Goal: Check status

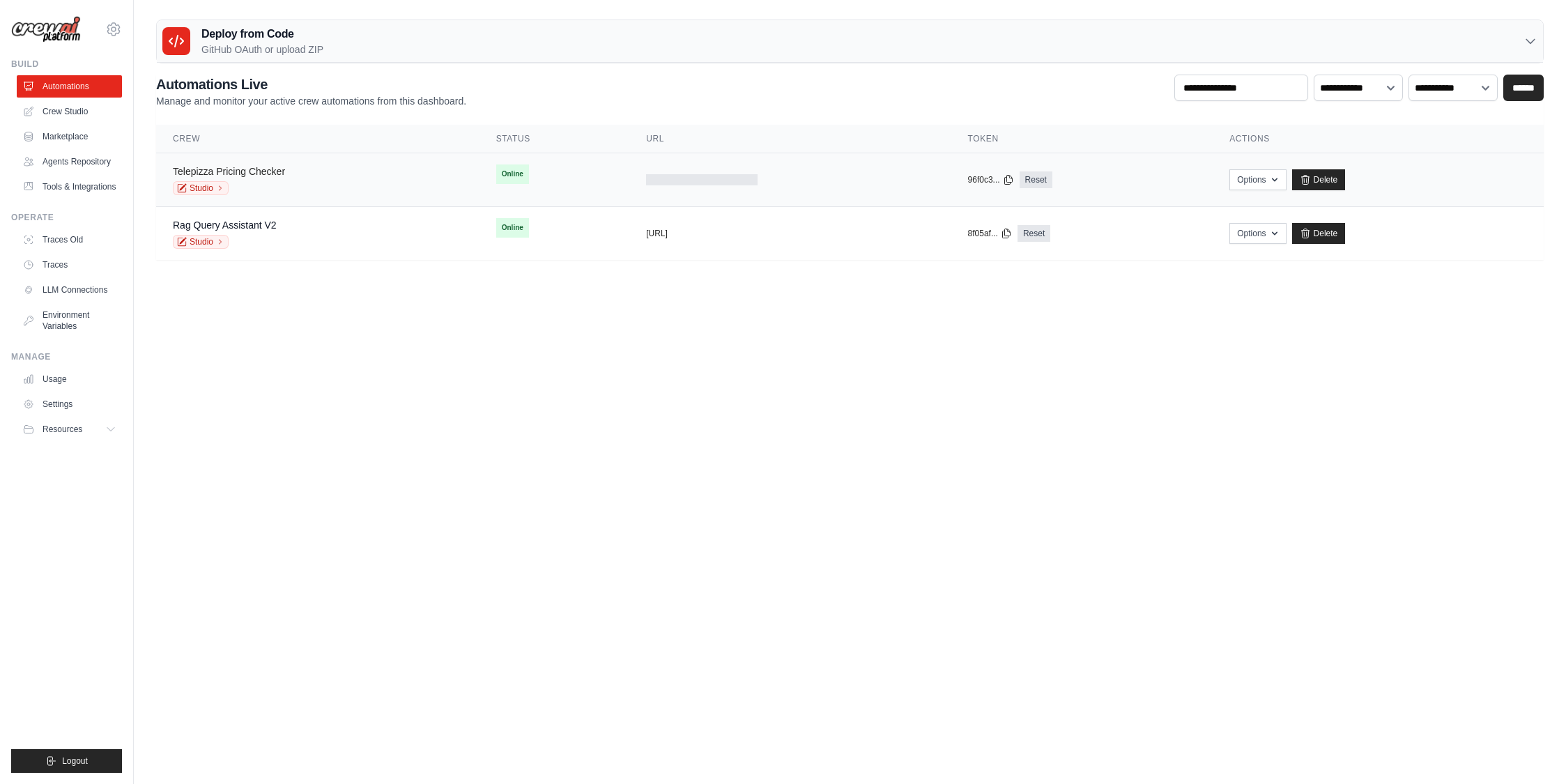
click at [270, 169] on link "Telepizza Pricing Checker" at bounding box center [229, 171] width 112 height 11
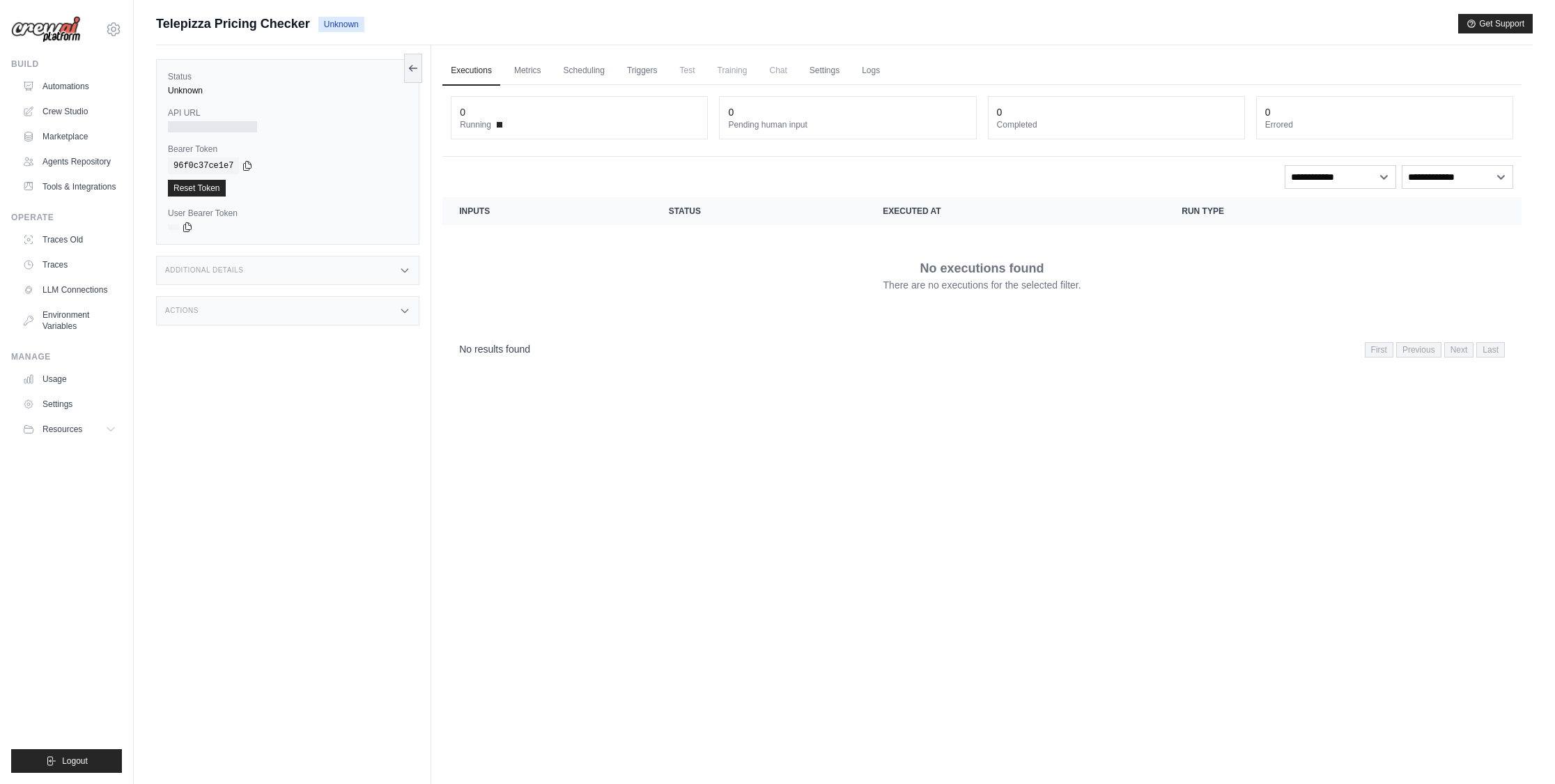
click at [547, 273] on div "No executions found There are no executions for the selected filter." at bounding box center [982, 275] width 1046 height 78
click at [68, 110] on link "Crew Studio" at bounding box center [70, 111] width 105 height 22
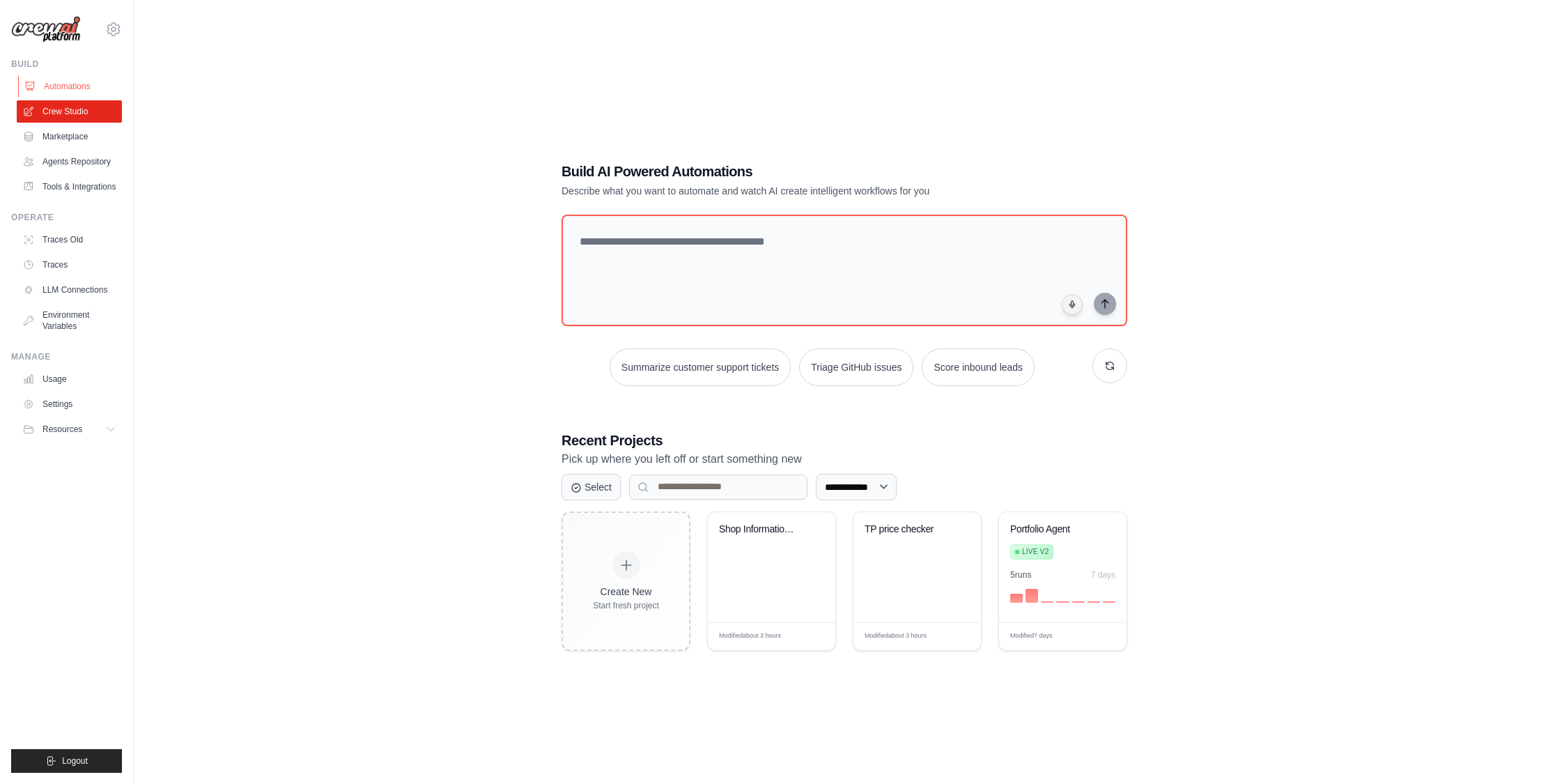
click at [66, 85] on link "Automations" at bounding box center [70, 86] width 105 height 22
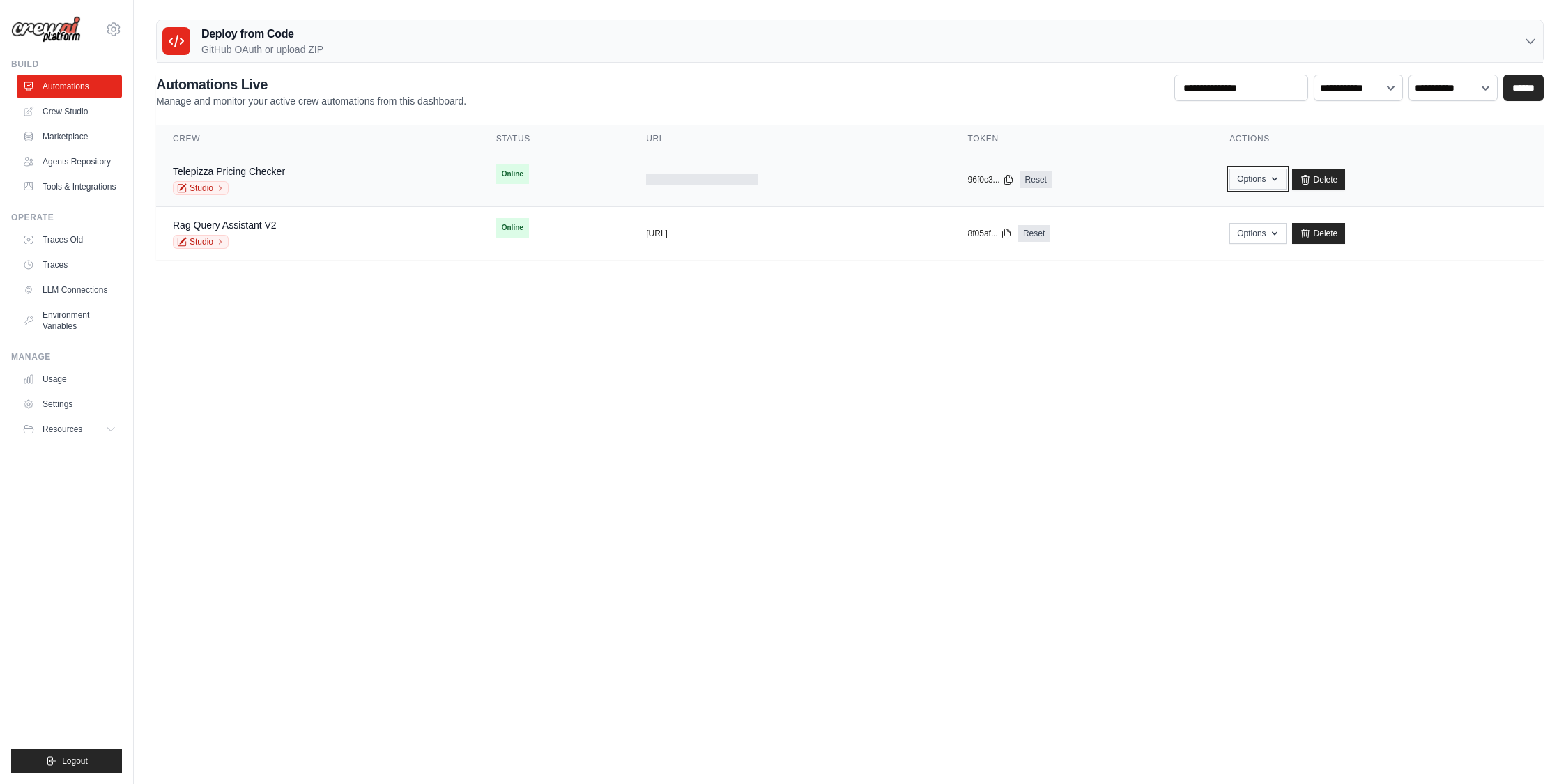
click at [1286, 175] on button "Options" at bounding box center [1257, 179] width 57 height 21
click at [1097, 166] on td "copied 96f0c3... Reset" at bounding box center [1082, 180] width 262 height 54
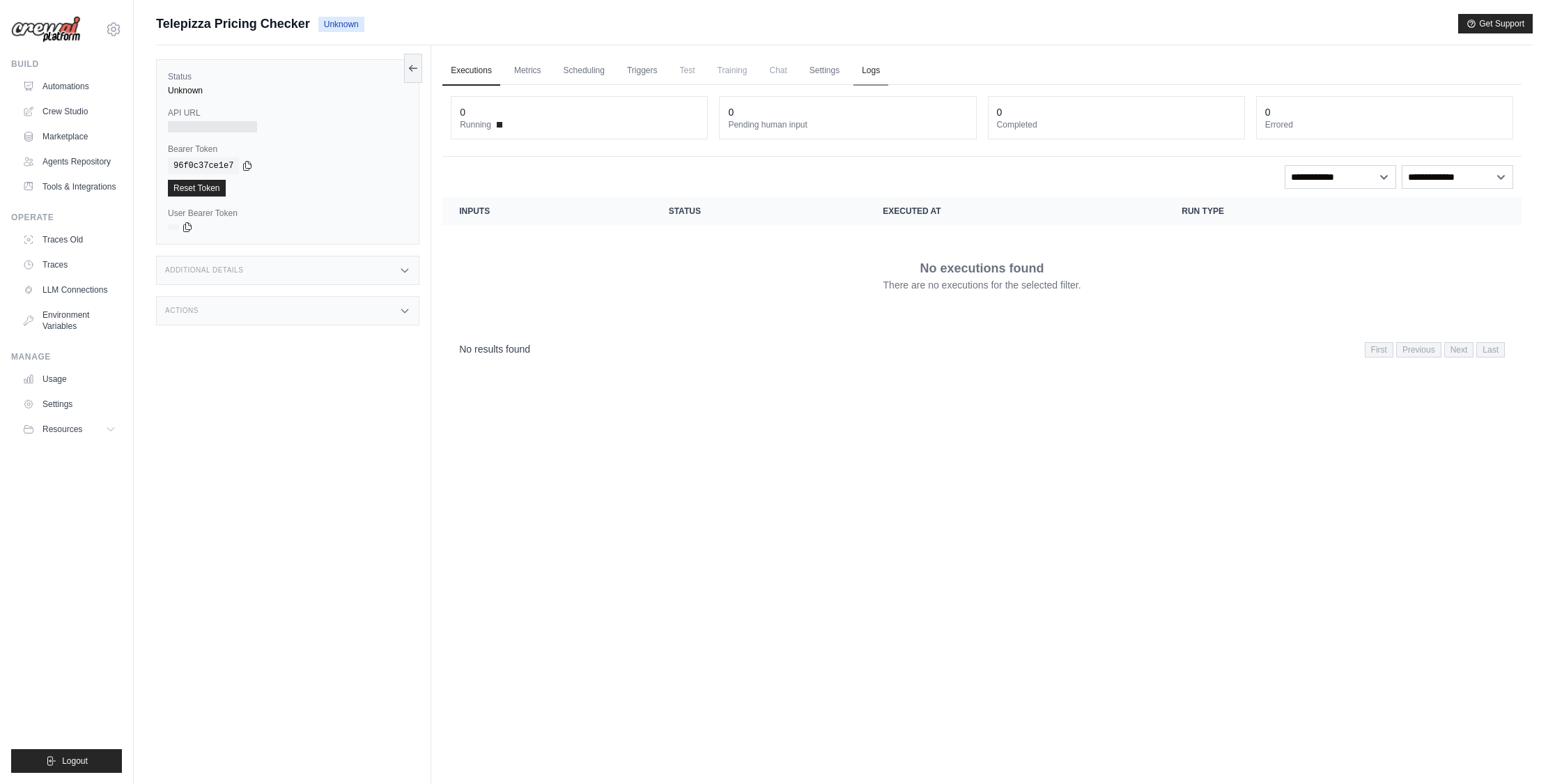
click at [869, 70] on link "Logs" at bounding box center [870, 71] width 35 height 30
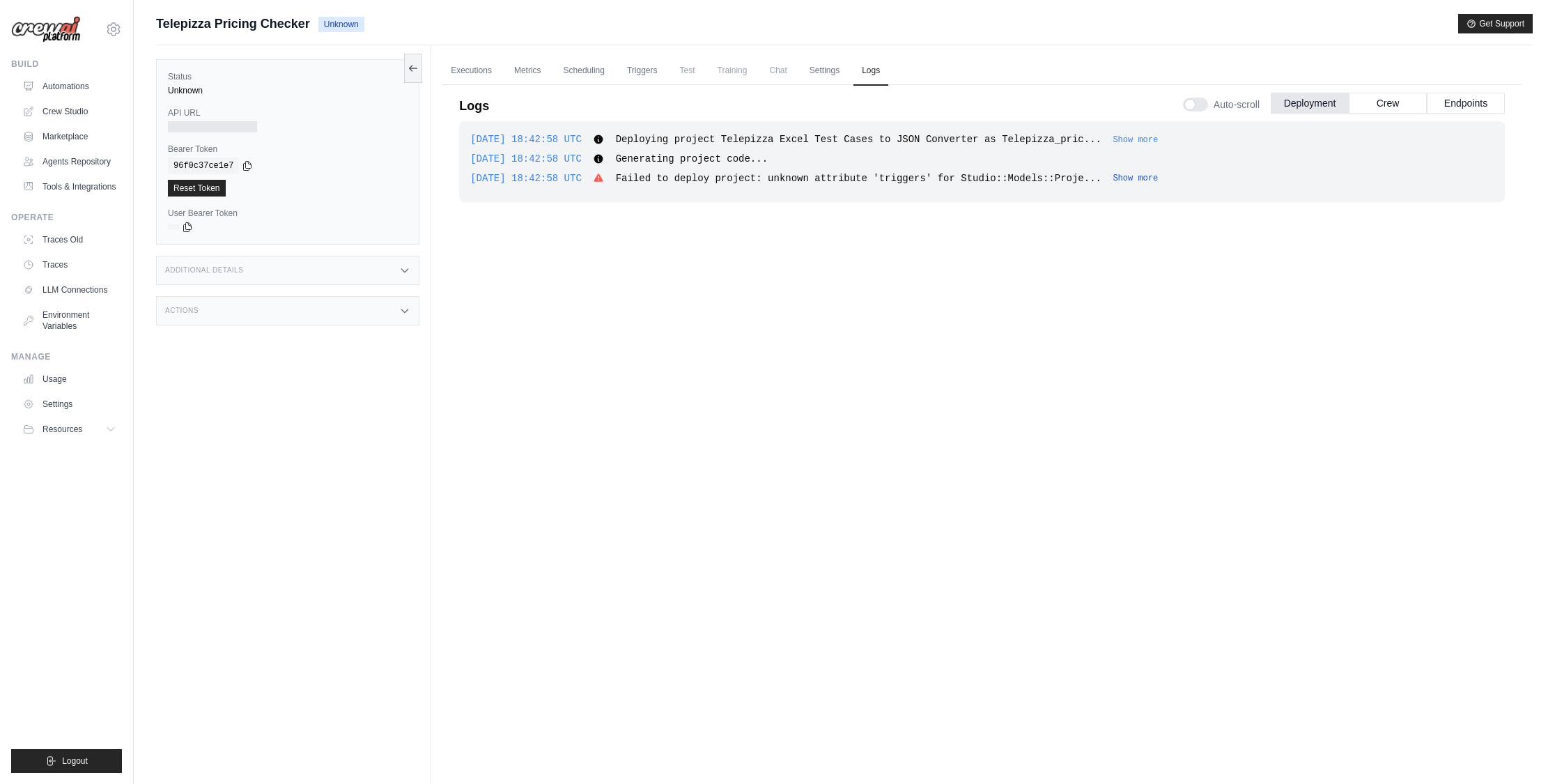
click at [1153, 175] on button "Show more" at bounding box center [1136, 178] width 46 height 11
click at [1187, 179] on button "Show less" at bounding box center [1165, 178] width 46 height 11
